Goal: Register for event/course

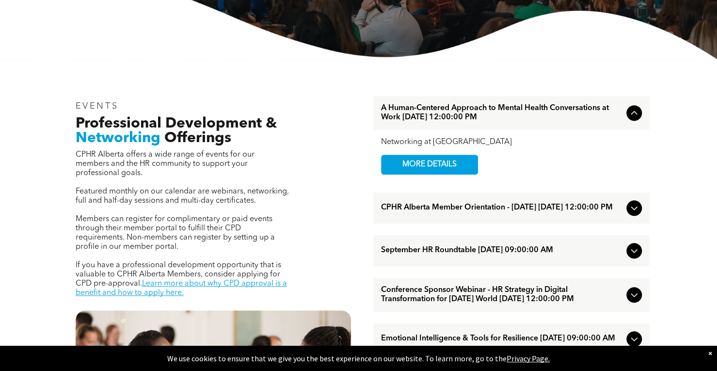
scroll to position [283, 0]
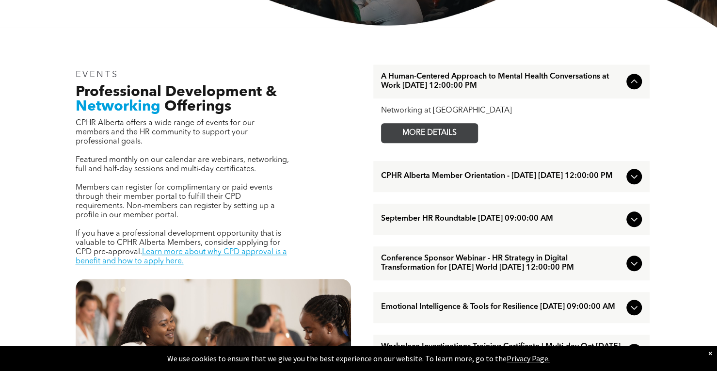
click at [403, 128] on span "MORE DETAILS" at bounding box center [429, 133] width 77 height 19
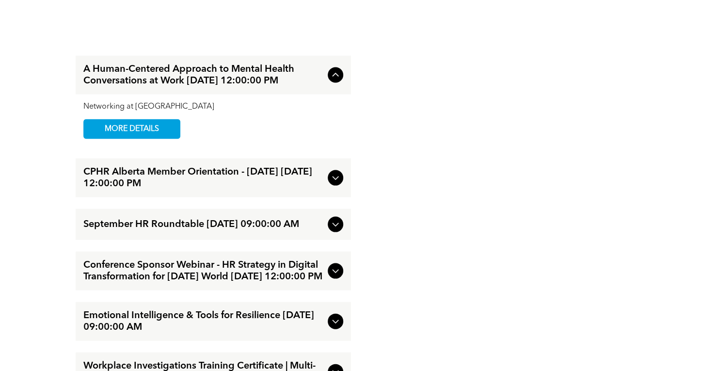
scroll to position [1067, 0]
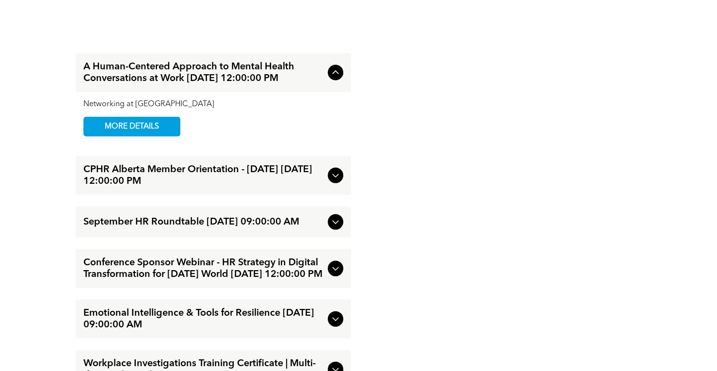
click at [95, 224] on span "September HR Roundtable [DATE] 09:00:00 AM" at bounding box center [203, 222] width 240 height 12
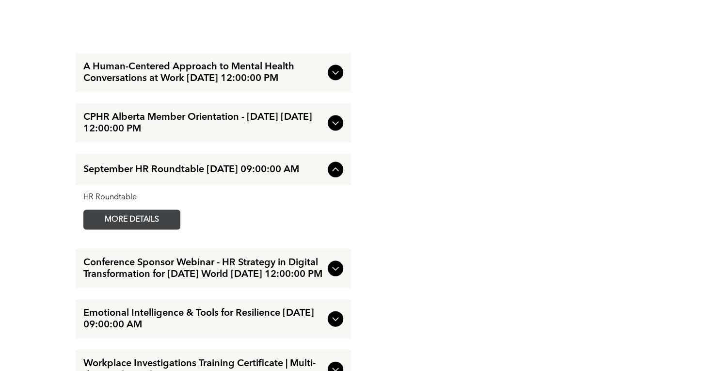
click at [137, 220] on span "MORE DETAILS" at bounding box center [132, 219] width 77 height 19
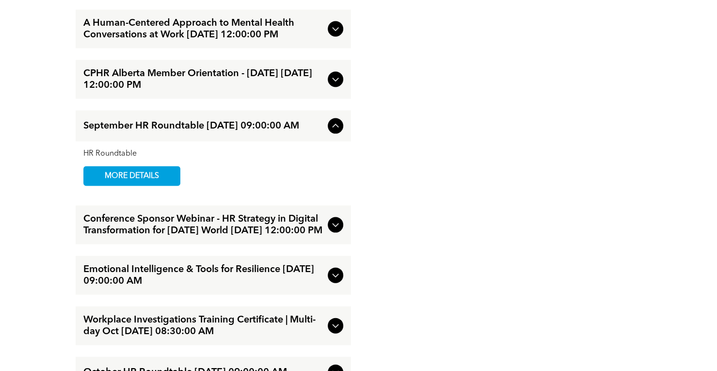
scroll to position [1164, 0]
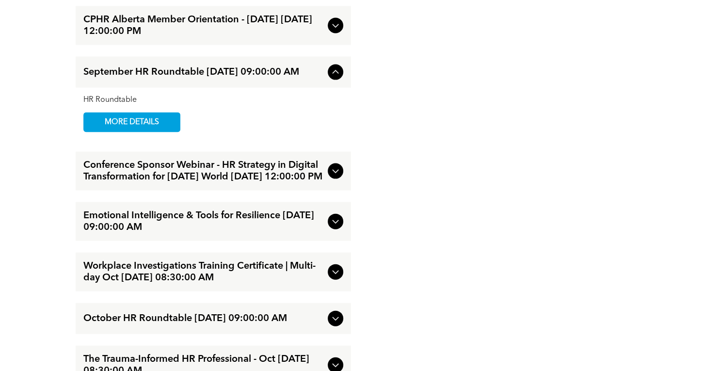
click at [225, 169] on span "Conference Sponsor Webinar - HR Strategy in Digital Transformation for [DATE] W…" at bounding box center [203, 170] width 240 height 23
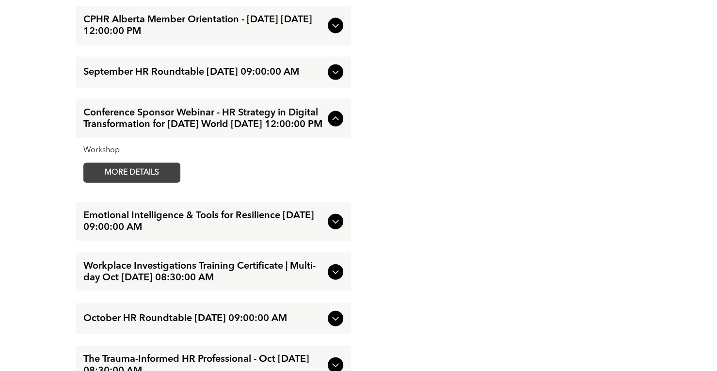
click at [161, 182] on span "MORE DETAILS" at bounding box center [132, 172] width 77 height 19
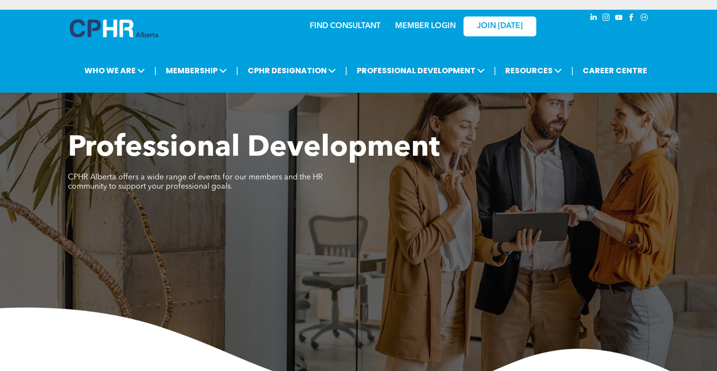
scroll to position [388, 0]
click at [207, 154] on span "Professional Development" at bounding box center [254, 148] width 372 height 29
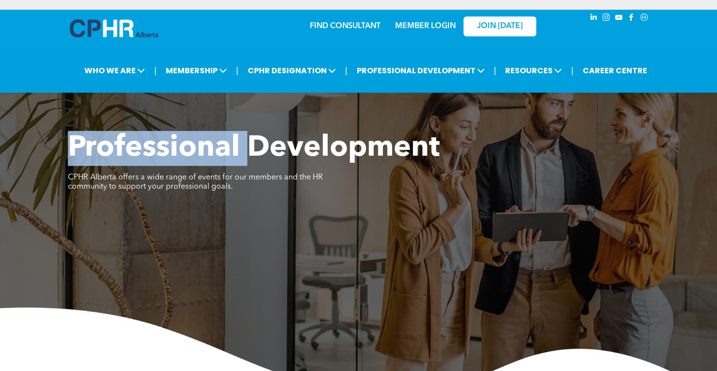
click at [207, 154] on span "Professional Development" at bounding box center [254, 148] width 372 height 29
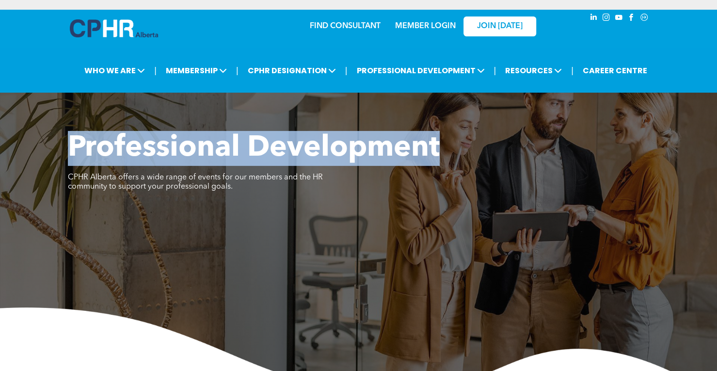
click at [207, 154] on span "Professional Development" at bounding box center [254, 148] width 372 height 29
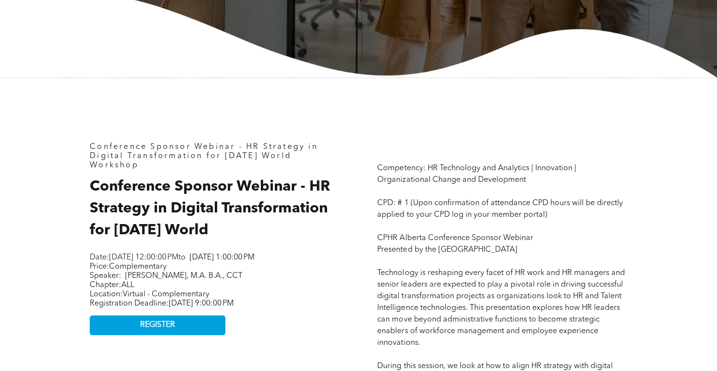
scroll to position [339, 0]
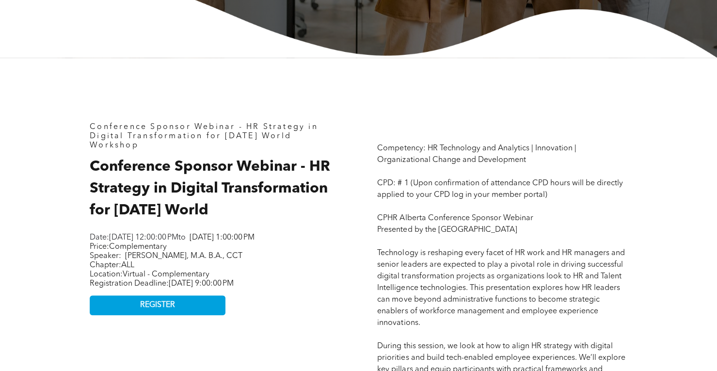
click at [187, 183] on span "Conference Sponsor Webinar - HR Strategy in Digital Transformation for [DATE] W…" at bounding box center [210, 188] width 240 height 58
click at [187, 183] on span "Conference Sponsor Webinar - HR Strategy in Digital Transformation for Today’s …" at bounding box center [210, 188] width 240 height 58
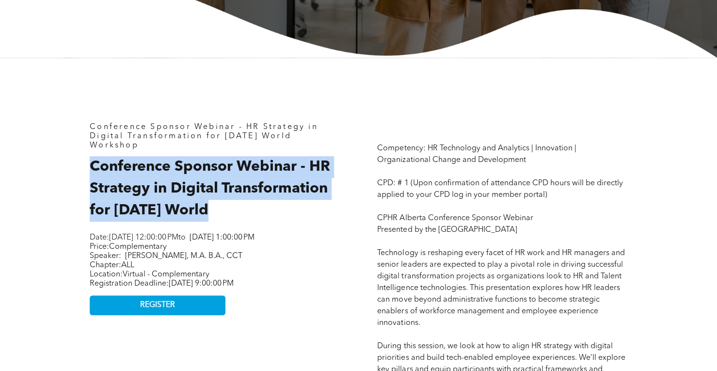
click at [187, 183] on span "Conference Sponsor Webinar - HR Strategy in Digital Transformation for Today’s …" at bounding box center [210, 188] width 240 height 58
copy div "Conference Sponsor Webinar - HR Strategy in Digital Transformation for Today’s …"
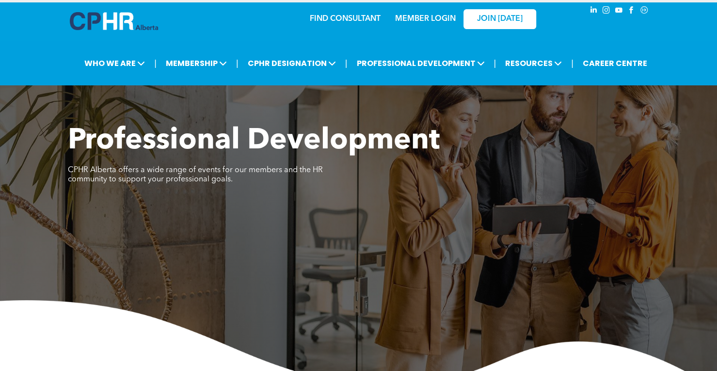
scroll to position [0, 0]
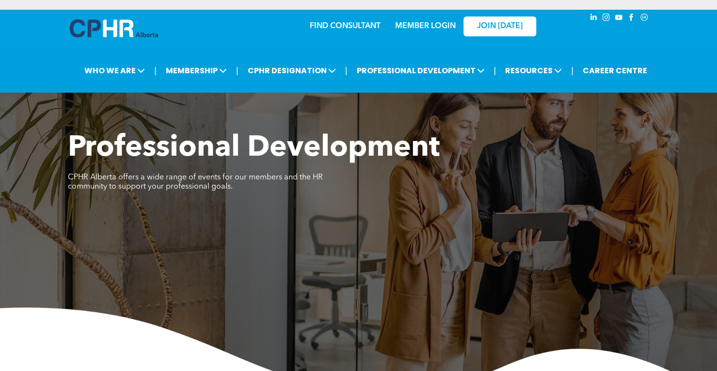
click at [220, 224] on p at bounding box center [213, 223] width 291 height 9
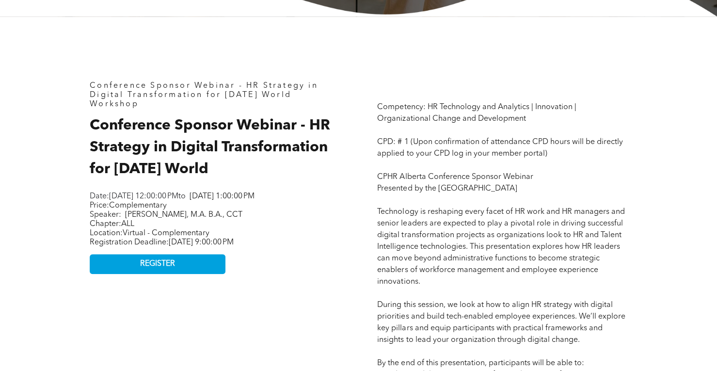
scroll to position [436, 0]
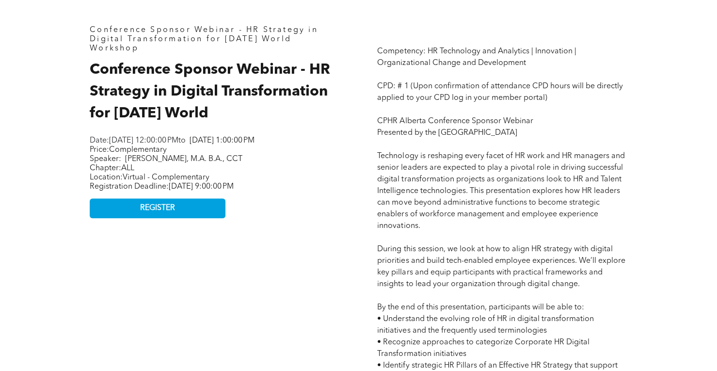
drag, startPoint x: 97, startPoint y: 151, endPoint x: 210, endPoint y: 155, distance: 112.5
click at [210, 155] on div "Conference Sponsor Webinar - HR Strategy in Digital Transformation for Today’s …" at bounding box center [215, 355] width 266 height 675
click at [219, 145] on p "Date: Tuesday, September 16, 2025, 12:00:00 PM to Tuesday, September 16, 2025, …" at bounding box center [211, 140] width 242 height 9
drag, startPoint x: 145, startPoint y: 143, endPoint x: 217, endPoint y: 144, distance: 71.8
click at [178, 144] on span "Tuesday, September 16, 2025, 12:00:00 PM" at bounding box center [143, 141] width 69 height 8
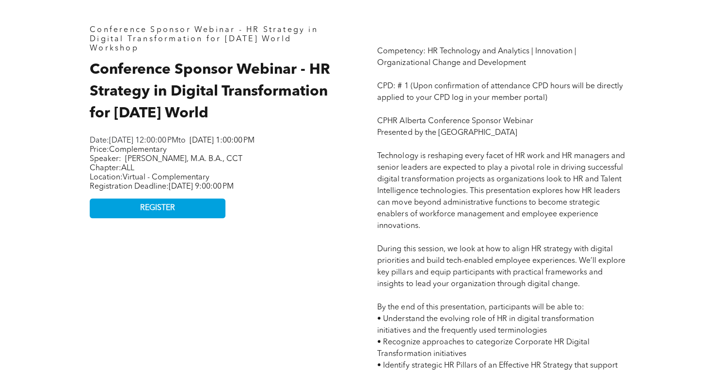
copy span "September 16, 2025"
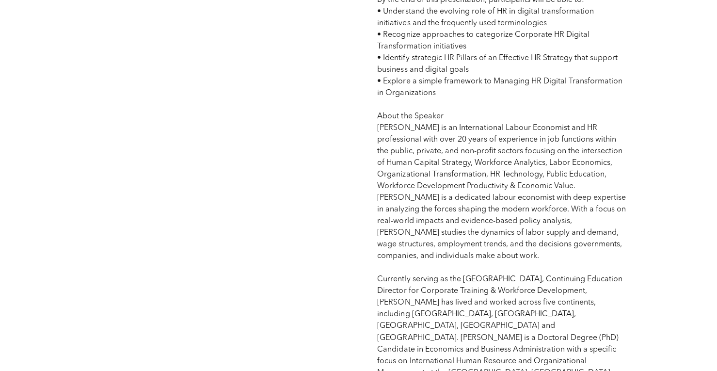
scroll to position [582, 0]
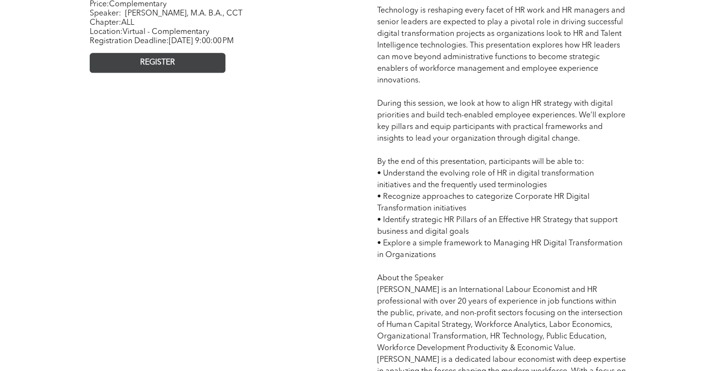
click at [169, 67] on span "REGISTER" at bounding box center [157, 62] width 35 height 9
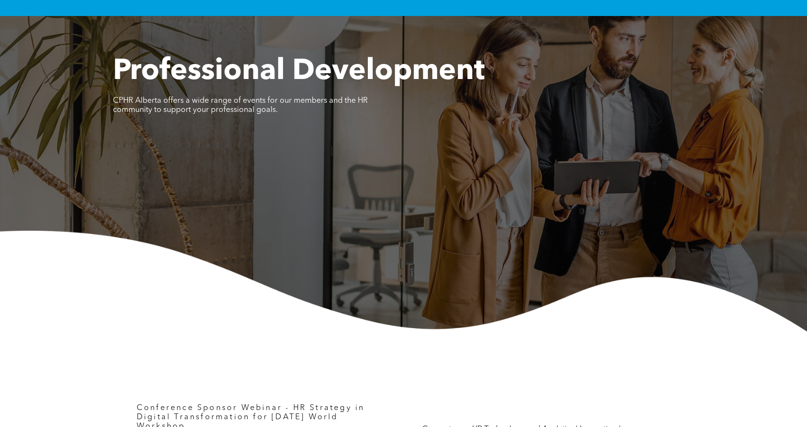
scroll to position [291, 0]
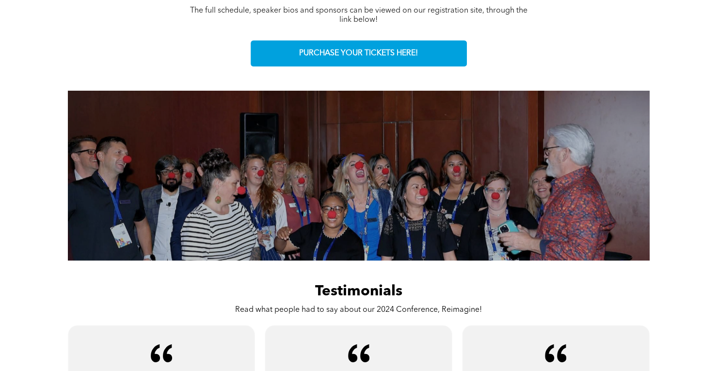
scroll to position [388, 0]
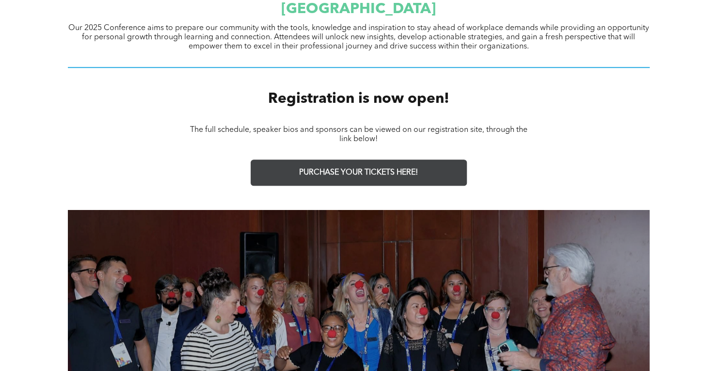
click at [423, 172] on link "PURCHASE YOUR TICKETS HERE!" at bounding box center [359, 172] width 216 height 26
